Goal: Find specific page/section: Find specific page/section

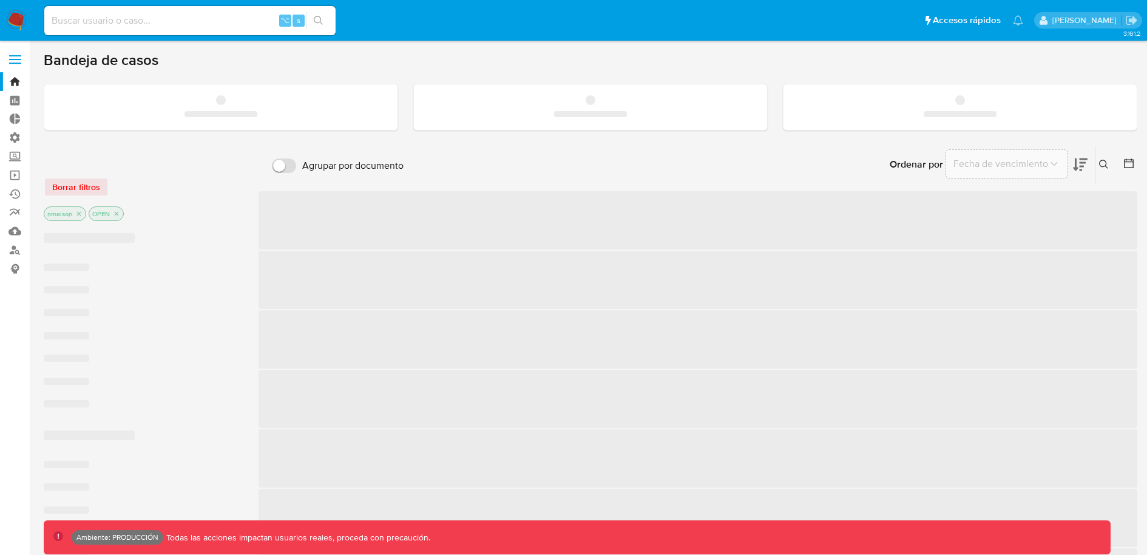
click at [12, 55] on span at bounding box center [15, 56] width 12 height 2
click at [0, 0] on input "checkbox" at bounding box center [0, 0] width 0 height 0
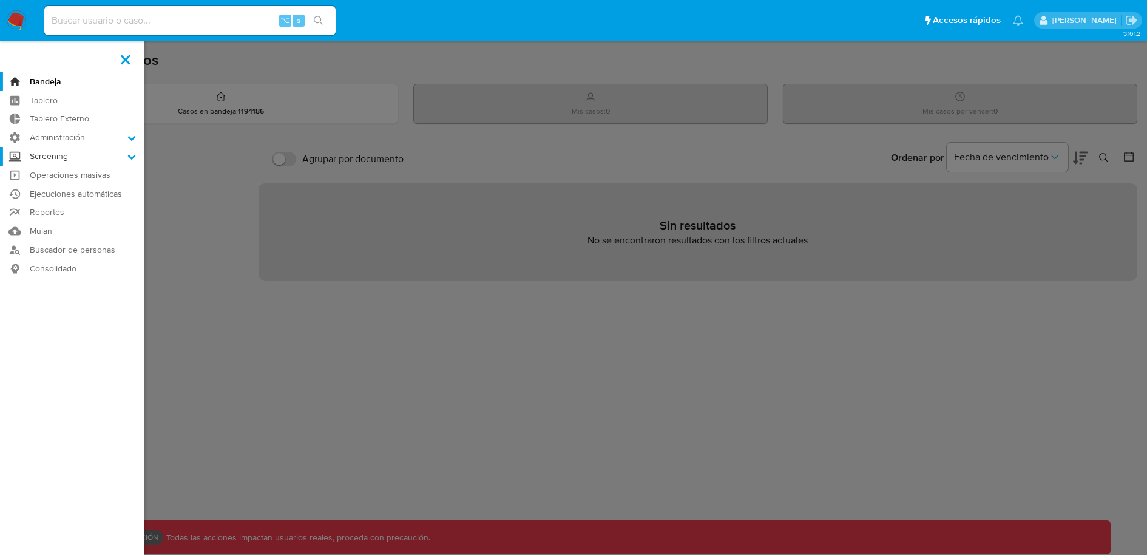
click at [91, 155] on label "Screening" at bounding box center [72, 156] width 144 height 19
click at [0, 0] on input "Screening" at bounding box center [0, 0] width 0 height 0
click at [93, 169] on link "Administrador de Listas" at bounding box center [72, 173] width 144 height 15
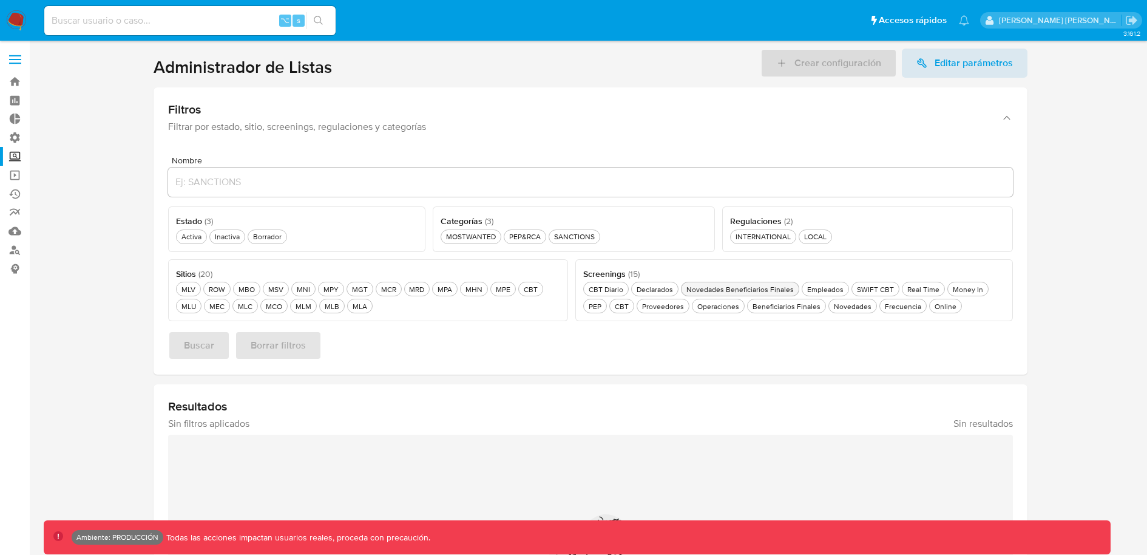
click at [757, 291] on div "Novedades Beneficiarios Finales Novedades Beneficiarios Finales" at bounding box center [740, 289] width 112 height 10
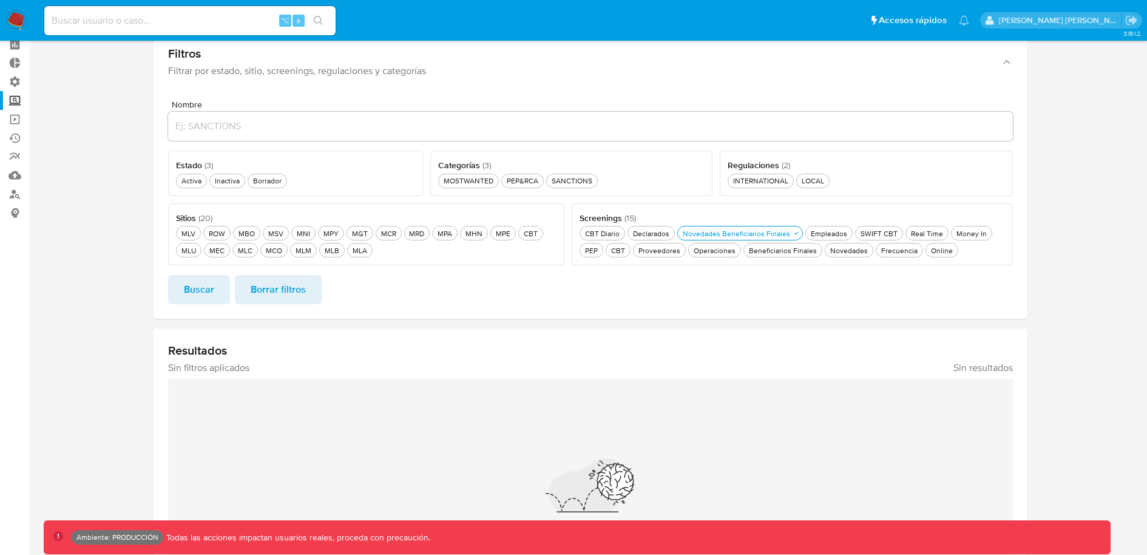
scroll to position [56, 0]
click at [324, 247] on div "MLB MLB" at bounding box center [331, 250] width 19 height 10
click at [187, 281] on span "Buscar" at bounding box center [199, 288] width 30 height 27
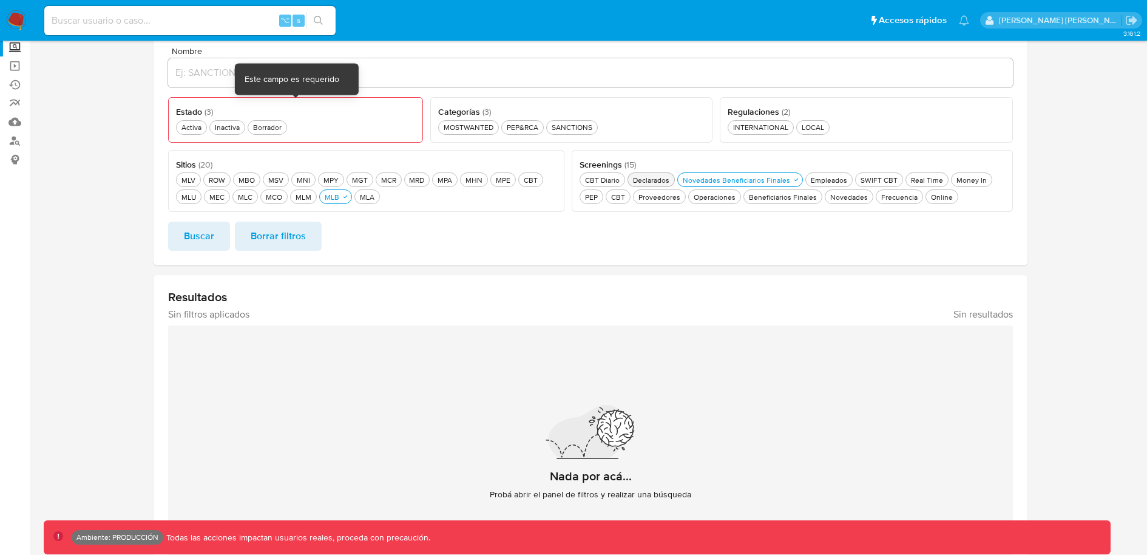
scroll to position [96, 0]
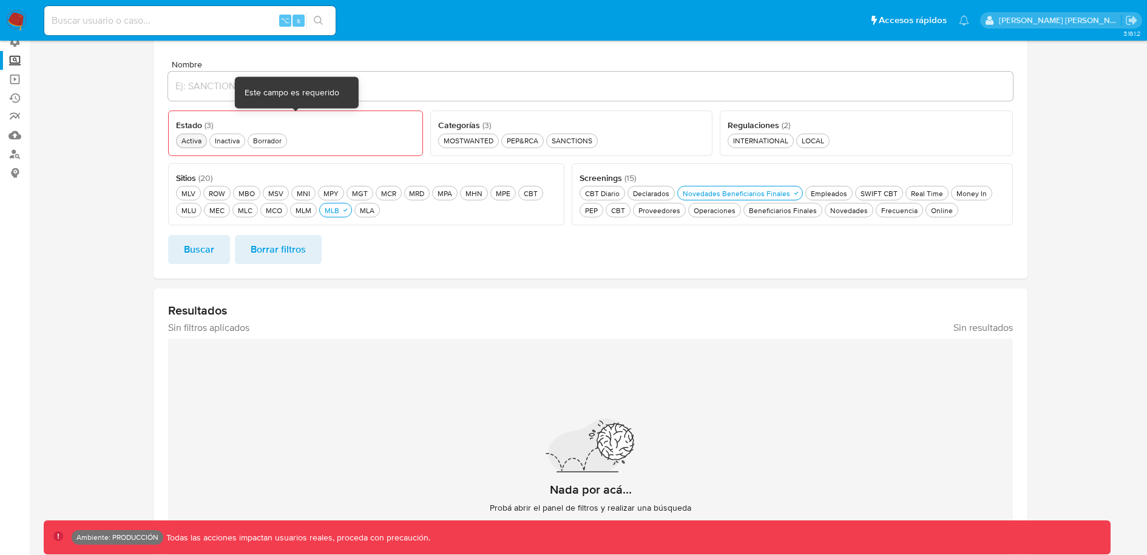
click at [179, 141] on div "Activa Activa" at bounding box center [191, 140] width 25 height 10
click at [201, 240] on span "Buscar" at bounding box center [199, 249] width 30 height 27
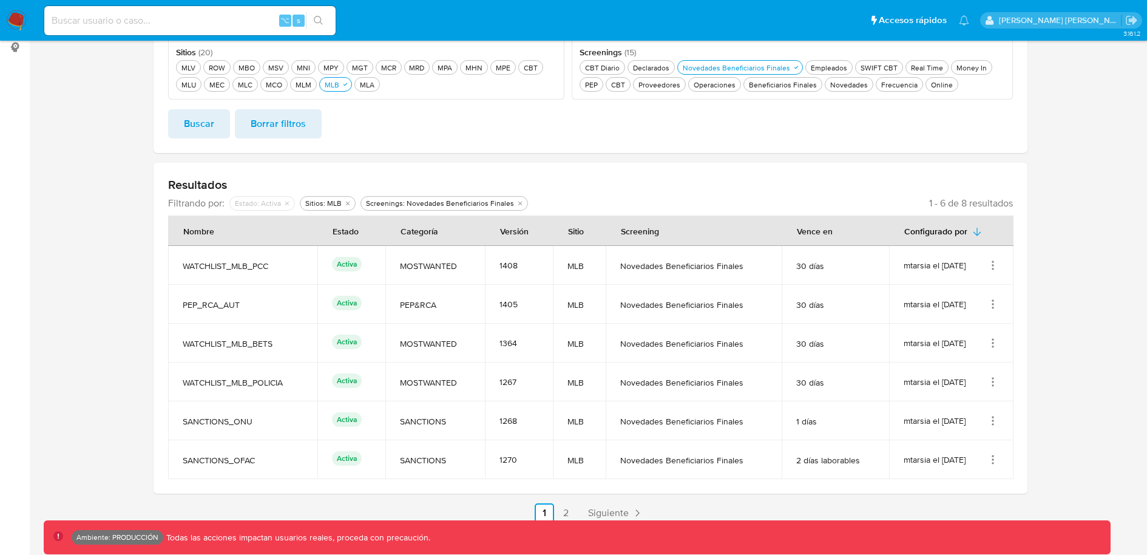
scroll to position [225, 0]
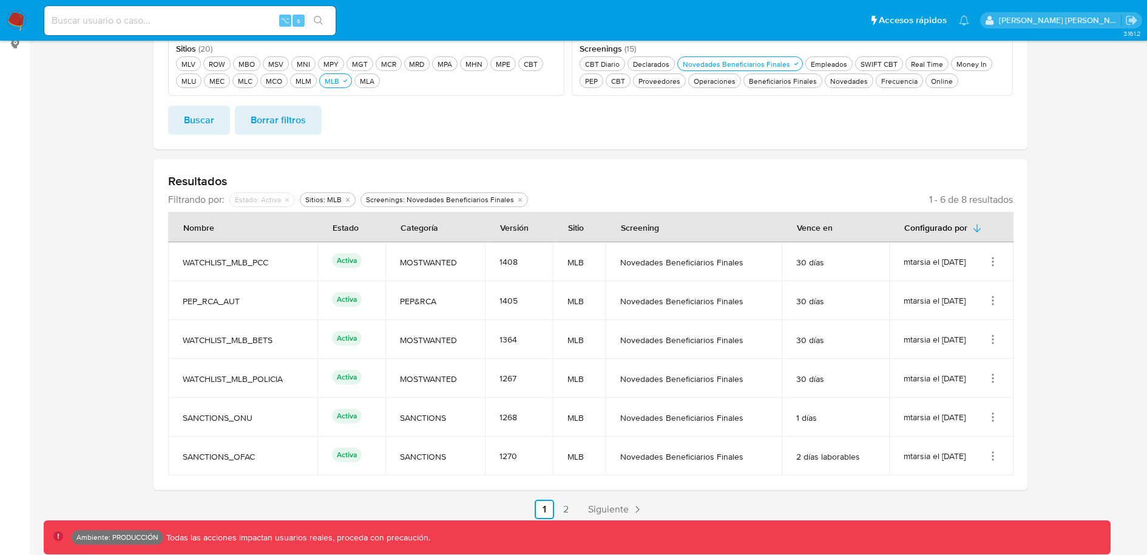
click at [988, 262] on icon "Acciones" at bounding box center [993, 261] width 12 height 12
click at [953, 285] on button "Ver detalles" at bounding box center [944, 290] width 109 height 32
